Goal: Ask a question: Seek information or help from site administrators or community

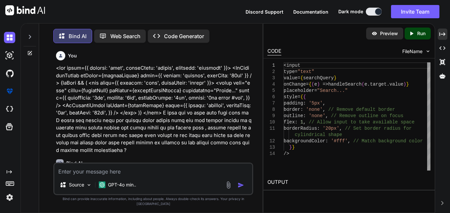
scroll to position [1122, 0]
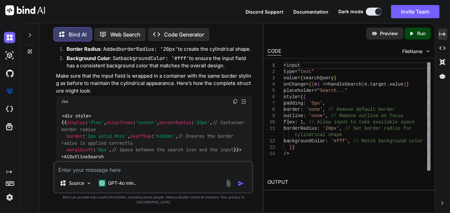
click at [136, 174] on textarea at bounding box center [153, 168] width 198 height 12
paste textarea "Attempted import error: 'MRT_Table' is not exported from 'material-react-table'."
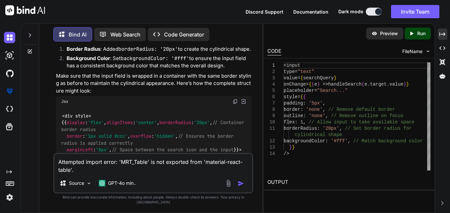
type textarea "Attempted import error: 'MRT_Table' is not exported from 'material-react-table'."
type textarea "x"
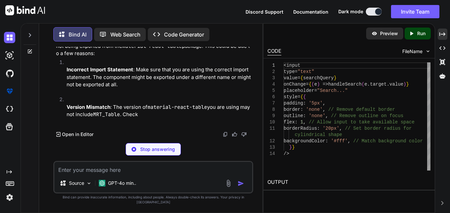
scroll to position [1705, 0]
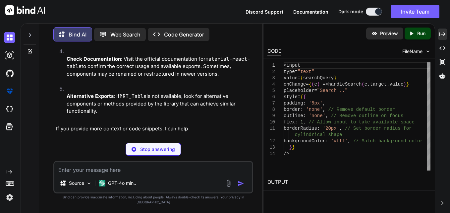
type textarea "x"
type textarea "npm install material-react-table"
type textarea "x"
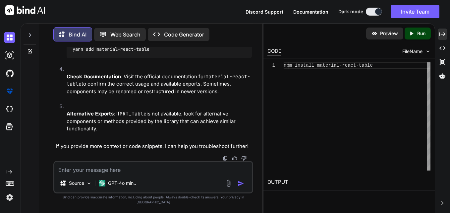
scroll to position [1896, 0]
click at [151, 168] on textarea at bounding box center [153, 168] width 198 height 12
type textarea "g"
type textarea "x"
type textarea "gi"
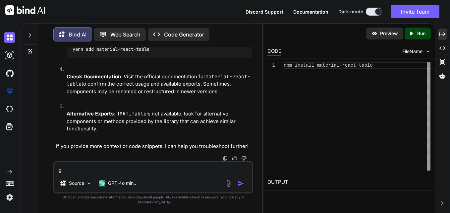
type textarea "x"
type textarea "giv"
type textarea "x"
type textarea "give"
type textarea "x"
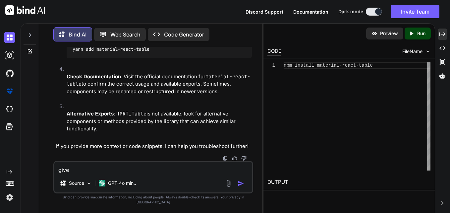
type textarea "give"
type textarea "x"
type textarea "give m"
type textarea "x"
type textarea "give me"
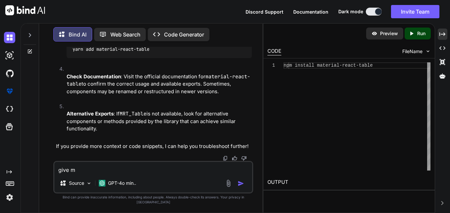
type textarea "x"
type textarea "give me"
type textarea "x"
type textarea "give me t"
type textarea "x"
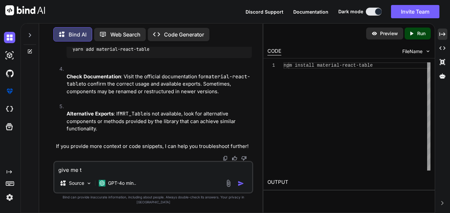
type textarea "give me th"
type textarea "x"
type textarea "give me the"
type textarea "x"
type textarea "give me the"
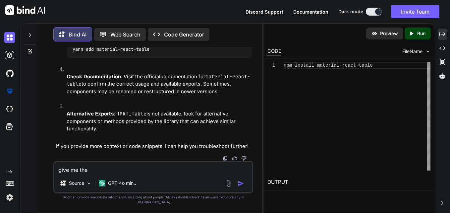
type textarea "x"
type textarea "give me the a"
type textarea "x"
type textarea "give me the al"
type textarea "x"
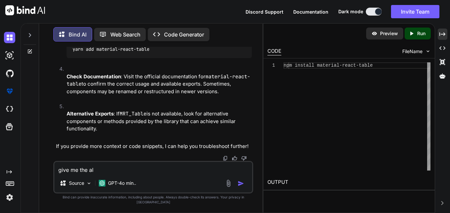
type textarea "give me the alt"
type textarea "x"
type textarea "give me the alte"
type textarea "x"
type textarea "give me the alter"
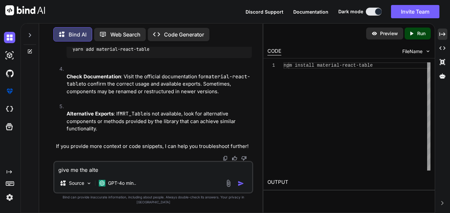
type textarea "x"
type textarea "give me the altern"
type textarea "x"
type textarea "give me the alterna"
type textarea "x"
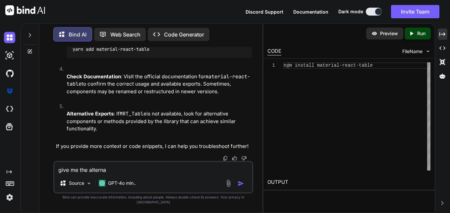
type textarea "give me the alternat"
type textarea "x"
type textarea "give me the alternate"
type textarea "x"
type textarea "give me the alternate"
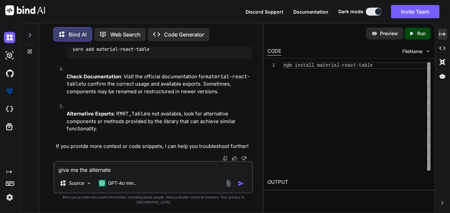
type textarea "x"
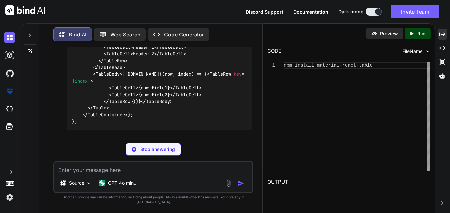
scroll to position [2364, 0]
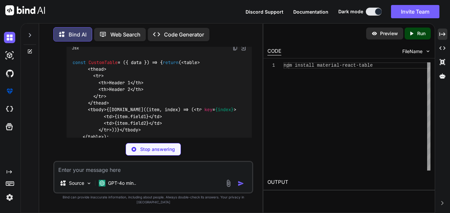
type textarea "x"
type textarea "npm install react-table"
type textarea "x"
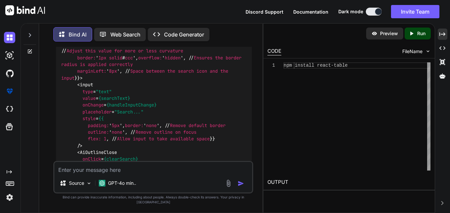
scroll to position [199, 0]
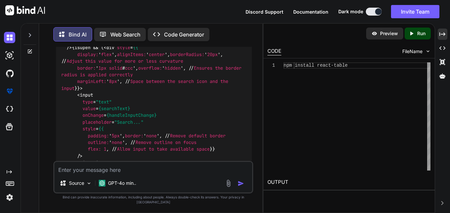
click at [196, 128] on div "<div style={{ display : 'flex' , alignItems : 'center' , position : 'relative' …" at bounding box center [154, 115] width 196 height 220
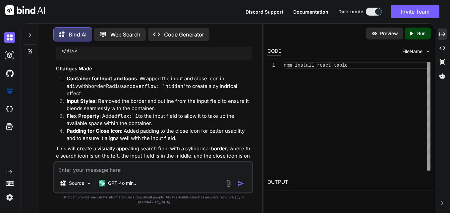
scroll to position [331, 0]
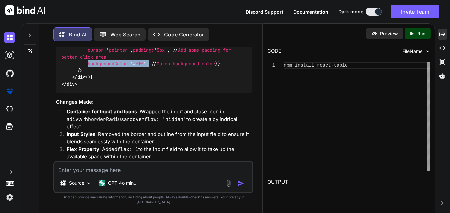
drag, startPoint x: 87, startPoint y: 116, endPoint x: 152, endPoint y: 119, distance: 65.3
click at [152, 73] on span "< AiOutlineClose onClick = {clearSearch} style = {{ cursor: ' pointer ', paddin…" at bounding box center [147, 50] width 172 height 46
copy span "backgroundColor: '# fff ',"
click at [124, 172] on textarea at bounding box center [153, 168] width 198 height 12
paste textarea "<input type="text" value={searchQuery} onChange={(e) => handleSearch(e.target.v…"
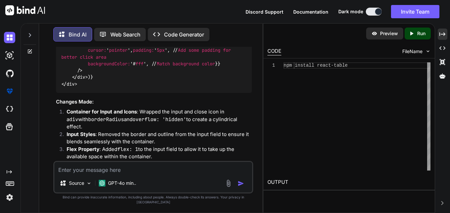
type textarea "<input type="text" value={searchQuery} onChange={(e) => handleSearch(e.target.v…"
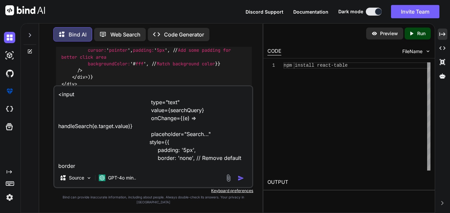
scroll to position [40, 0]
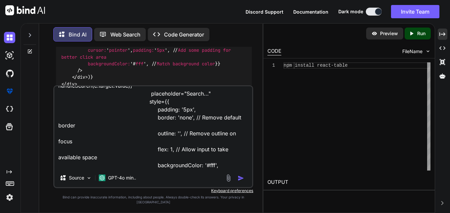
type textarea "x"
type textarea "<input type="text" value={searchQuery} onChange={(e) => handleSearch(e.target.v…"
type textarea "x"
type textarea "<input type="text" value={searchQuery} onChange={(e) => handleSearch(e.target.v…"
type textarea "x"
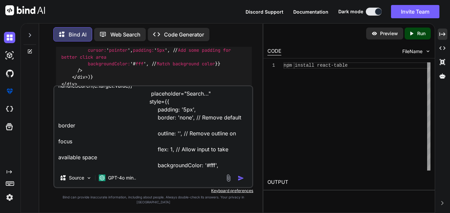
scroll to position [56, 0]
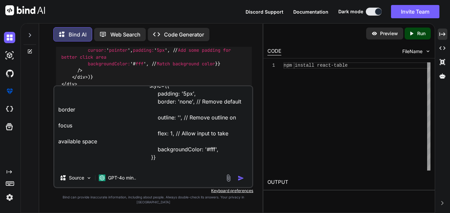
type textarea "<input type="text" value={searchQuery} onChange={(e) => handleSearch(e.target.v…"
type textarea "x"
type textarea "<input type="text" value={searchQuery} onChange={(e) => handleSearch(e.target.v…"
type textarea "x"
type textarea "<input type="text" value={searchQuery} onChange={(e) => handleSearch(e.target.v…"
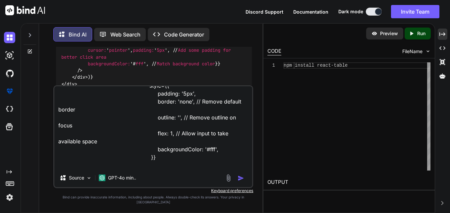
type textarea "x"
type textarea "<input type="text" value={searchQuery} onChange={(e) => handleSearch(e.target.v…"
type textarea "x"
type textarea "<input type="text" value={searchQuery} onChange={(e) => handleSearch(e.target.v…"
type textarea "x"
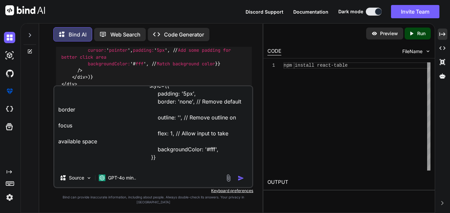
type textarea "<input type="text" value={searchQuery} onChange={(e) => handleSearch(e.target.v…"
type textarea "x"
type textarea "<input type="text" value={searchQuery} onChange={(e) => handleSearch(e.target.v…"
type textarea "x"
type textarea "<input type="text" value={searchQuery} onChange={(e) => handleSearch(e.target.v…"
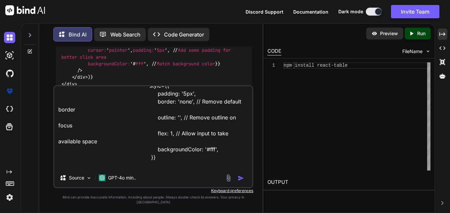
type textarea "x"
type textarea "<input type="text" value={searchQuery} onChange={(e) => handleSearch(e.target.v…"
type textarea "x"
type textarea "<input type="text" value={searchQuery} onChange={(e) => handleSearch(e.target.v…"
type textarea "x"
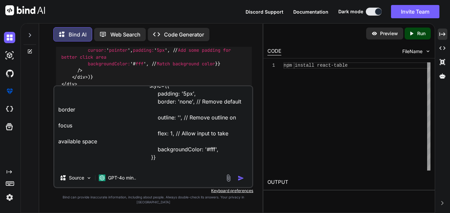
type textarea "<input type="text" value={searchQuery} onChange={(e) => handleSearch(e.target.v…"
type textarea "x"
type textarea "<input type="text" value={searchQuery} onChange={(e) => handleSearch(e.target.v…"
type textarea "x"
type textarea "<input type="text" value={searchQuery} onChange={(e) => handleSearch(e.target.v…"
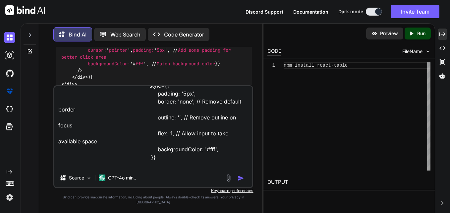
type textarea "x"
type textarea "<input type="text" value={searchQuery} onChange={(e) => handleSearch(e.target.v…"
type textarea "x"
type textarea "<input type="text" value={searchQuery} onChange={(e) => handleSearch(e.target.v…"
type textarea "x"
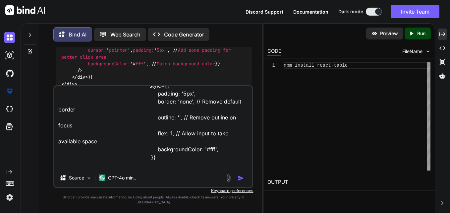
type textarea "<input type="text" value={searchQuery} onChange={(e) => handleSearch(e.target.v…"
type textarea "x"
type textarea "<input type="text" value={searchQuery} onChange={(e) => handleSearch(e.target.v…"
type textarea "x"
type textarea "<input type="text" value={searchQuery} onChange={(e) => handleSearch(e.target.v…"
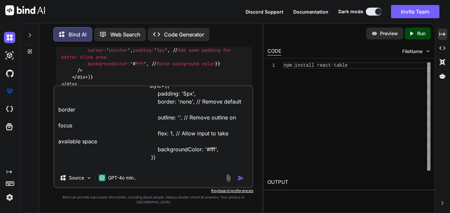
type textarea "x"
type textarea "<input type="text" value={searchQuery} onChange={(e) => handleSearch(e.target.v…"
type textarea "x"
type textarea "<input type="text" value={searchQuery} onChange={(e) => handleSearch(e.target.v…"
type textarea "x"
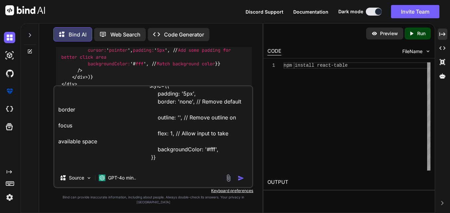
type textarea "<input type="text" value={searchQuery} onChange={(e) => handleSearch(e.target.v…"
type textarea "x"
type textarea "<input type="text" value={searchQuery} onChange={(e) => handleSearch(e.target.v…"
type textarea "x"
type textarea "<input type="text" value={searchQuery} onChange={(e) => handleSearch(e.target.v…"
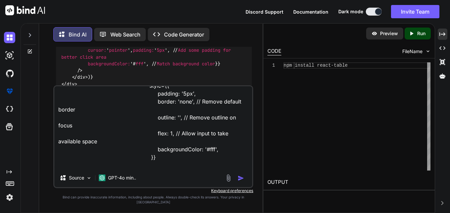
type textarea "x"
type textarea "<input type="text" value={searchQuery} onChange={(e) => handleSearch(e.target.v…"
type textarea "x"
type textarea "<input type="text" value={searchQuery} onChange={(e) => handleSearch(e.target.v…"
type textarea "x"
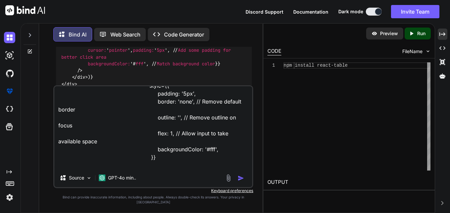
type textarea "<input type="text" value={searchQuery} onChange={(e) => handleSearch(e.target.v…"
type textarea "x"
type textarea "<input type="text" value={searchQuery} onChange={(e) => handleSearch(e.target.v…"
type textarea "x"
type textarea "<input type="text" value={searchQuery} onChange={(e) => handleSearch(e.target.v…"
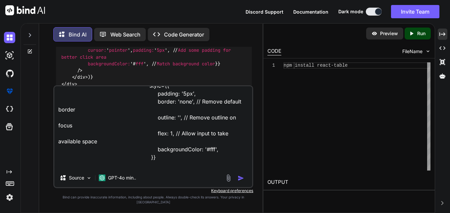
type textarea "x"
type textarea "<input type="text" value={searchQuery} onChange={(e) => handleSearch(e.target.v…"
type textarea "x"
type textarea "<input type="text" value={searchQuery} onChange={(e) => handleSearch(e.target.v…"
type textarea "x"
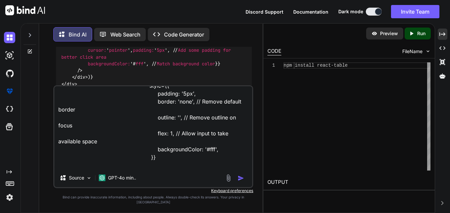
type textarea "<input type="text" value={searchQuery} onChange={(e) => handleSearch(e.target.v…"
type textarea "x"
type textarea "<input type="text" value={searchQuery} onChange={(e) => handleSearch(e.target.v…"
type textarea "x"
type textarea "<input type="text" value={searchQuery} onChange={(e) => handleSearch(e.target.v…"
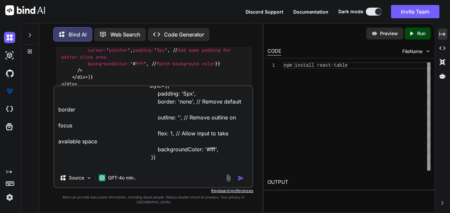
type textarea "x"
type textarea "<input type="text" value={searchQuery} onChange={(e) => handleSearch(e.target.v…"
type textarea "x"
type textarea "<input type="text" value={searchQuery} onChange={(e) => handleSearch(e.target.v…"
type textarea "x"
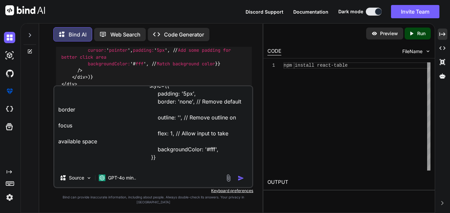
type textarea "<input type="text" value={searchQuery} onChange={(e) => handleSearch(e.target.v…"
type textarea "x"
type textarea "<input type="text" value={searchQuery} onChange={(e) => handleSearch(e.target.v…"
type textarea "x"
type textarea "<input type="text" value={searchQuery} onChange={(e) => handleSearch(e.target.v…"
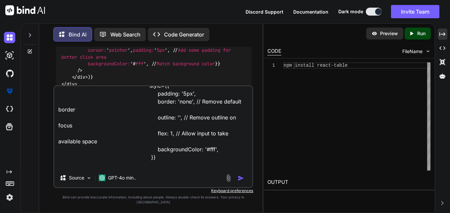
type textarea "x"
type textarea "<input type="text" value={searchQuery} onChange={(e) => handleSearch(e.target.v…"
type textarea "x"
type textarea "<input type="text" value={searchQuery} onChange={(e) => handleSearch(e.target.v…"
type textarea "x"
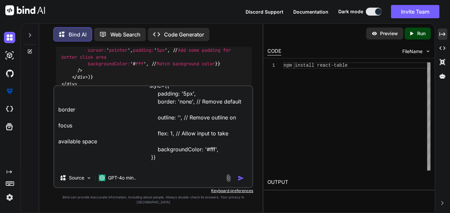
type textarea "<input type="text" value={searchQuery} onChange={(e) => handleSearch(e.target.v…"
type textarea "x"
type textarea "<input type="text" value={searchQuery} onChange={(e) => handleSearch(e.target.v…"
type textarea "x"
type textarea "<input type="text" value={searchQuery} onChange={(e) => handleSearch(e.target.v…"
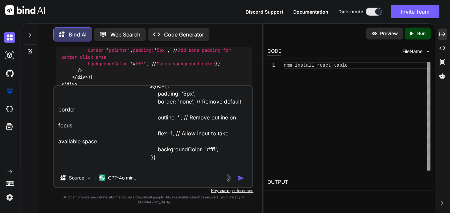
type textarea "x"
type textarea "<input type="text" value={searchQuery} onChange={(e) => handleSearch(e.target.v…"
type textarea "x"
type textarea "<input type="text" value={searchQuery} onChange={(e) => handleSearch(e.target.v…"
type textarea "x"
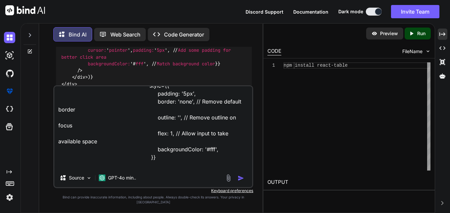
type textarea "<input type="text" value={searchQuery} onChange={(e) => handleSearch(e.target.v…"
type textarea "x"
type textarea "<input type="text" value={searchQuery} onChange={(e) => handleSearch(e.target.v…"
type textarea "x"
type textarea "<input type="text" value={searchQuery} onChange={(e) => handleSearch(e.target.v…"
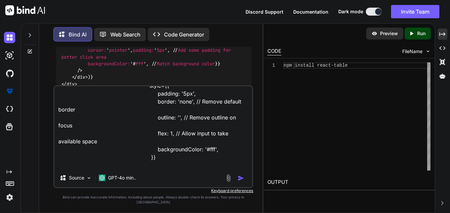
type textarea "x"
type textarea "<input type="text" value={searchQuery} onChange={(e) => handleSearch(e.target.v…"
type textarea "x"
type textarea "<input type="text" value={searchQuery} onChange={(e) => handleSearch(e.target.v…"
type textarea "x"
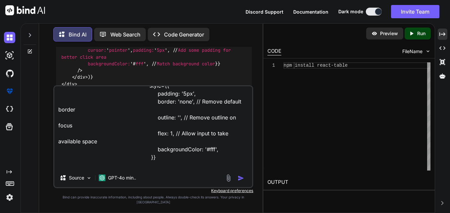
type textarea "<input type="text" value={searchQuery} onChange={(e) => handleSearch(e.target.v…"
type textarea "x"
type textarea "<input type="text" value={searchQuery} onChange={(e) => handleSearch(e.target.v…"
type textarea "x"
type textarea "<input type="text" value={searchQuery} onChange={(e) => handleSearch(e.target.v…"
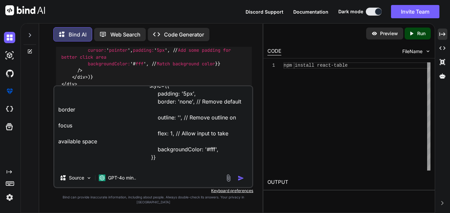
type textarea "x"
type textarea "<input type="text" value={searchQuery} onChange={(e) => handleSearch(e.target.v…"
type textarea "x"
type textarea "<input type="text" value={searchQuery} onChange={(e) => handleSearch(e.target.v…"
type textarea "x"
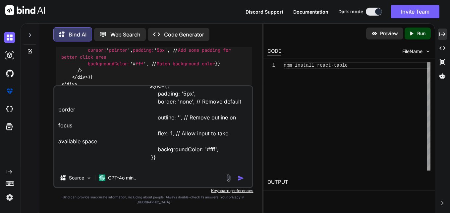
type textarea "<input type="text" value={searchQuery} onChange={(e) => handleSearch(e.target.v…"
type textarea "x"
type textarea "<input type="text" value={searchQuery} onChange={(e) => handleSearch(e.target.v…"
type textarea "x"
type textarea "<input type="text" value={searchQuery} onChange={(e) => handleSearch(e.target.v…"
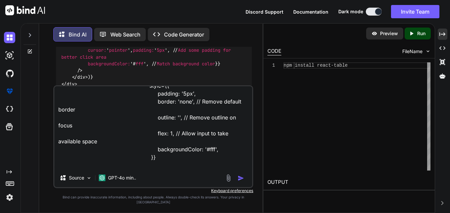
type textarea "x"
type textarea "<input type="text" value={searchQuery} onChange={(e) => handleSearch(e.target.v…"
type textarea "x"
type textarea "<input type="text" value={searchQuery} onChange={(e) => handleSearch(e.target.v…"
type textarea "x"
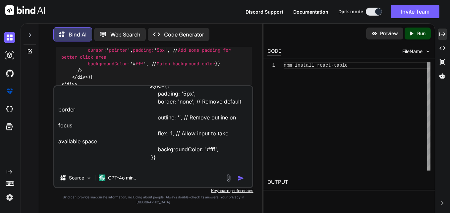
type textarea "<input type="text" value={searchQuery} onChange={(e) => handleSearch(e.target.v…"
type textarea "x"
type textarea "<input type="text" value={searchQuery} onChange={(e) => handleSearch(e.target.v…"
type textarea "x"
type textarea "<input type="text" value={searchQuery} onChange={(e) => handleSearch(e.target.v…"
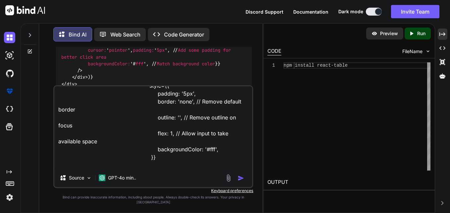
type textarea "x"
type textarea "<input type="text" value={searchQuery} onChange={(e) => handleSearch(e.target.v…"
type textarea "x"
type textarea "<input type="text" value={searchQuery} onChange={(e) => handleSearch(e.target.v…"
type textarea "x"
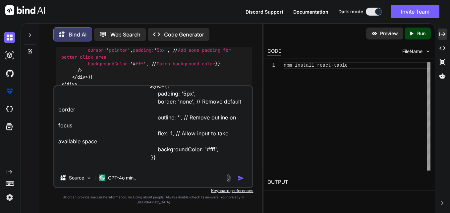
type textarea "<input type="text" value={searchQuery} onChange={(e) => handleSearch(e.target.v…"
type textarea "x"
type textarea "<input type="text" value={searchQuery} onChange={(e) => handleSearch(e.target.v…"
type textarea "x"
type textarea "<input type="text" value={searchQuery} onChange={(e) => handleSearch(e.target.v…"
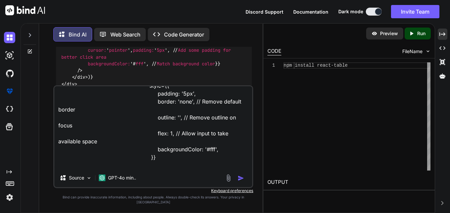
type textarea "x"
type textarea "<input type="text" value={searchQuery} onChange={(e) => handleSearch(e.target.v…"
type textarea "x"
type textarea "<input type="text" value={searchQuery} onChange={(e) => handleSearch(e.target.v…"
type textarea "x"
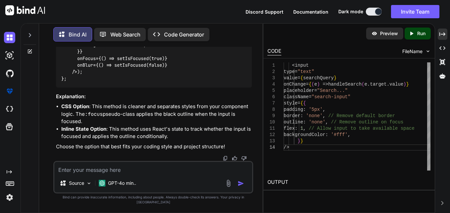
scroll to position [3272, 0]
drag, startPoint x: 77, startPoint y: 55, endPoint x: 145, endPoint y: 55, distance: 67.9
copy code "outline : 2px solid black;"
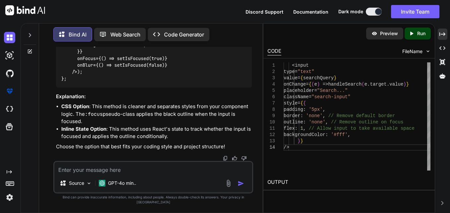
click at [153, 172] on textarea at bounding box center [153, 168] width 198 height 12
paste textarea "outline: 2px solid black;"
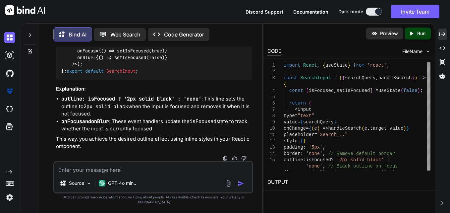
scroll to position [3823, 0]
